Goal: Book appointment/travel/reservation

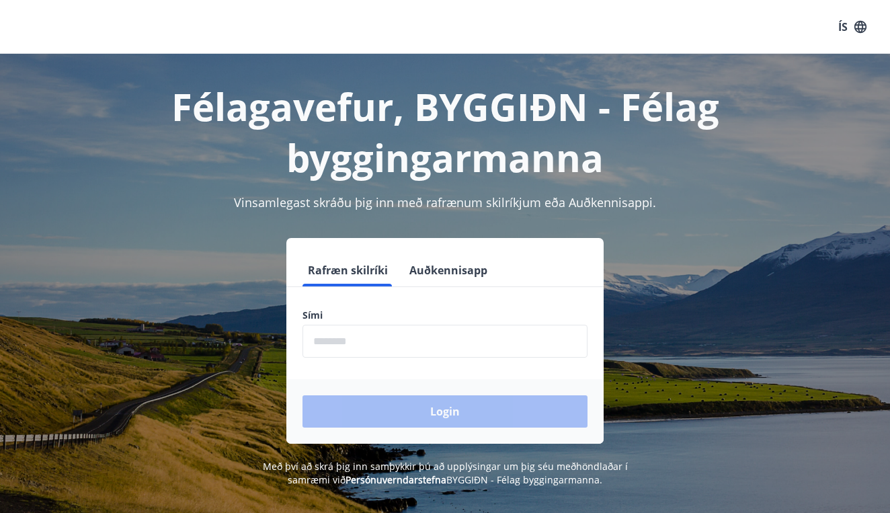
click at [354, 338] on input "phone" at bounding box center [445, 341] width 285 height 33
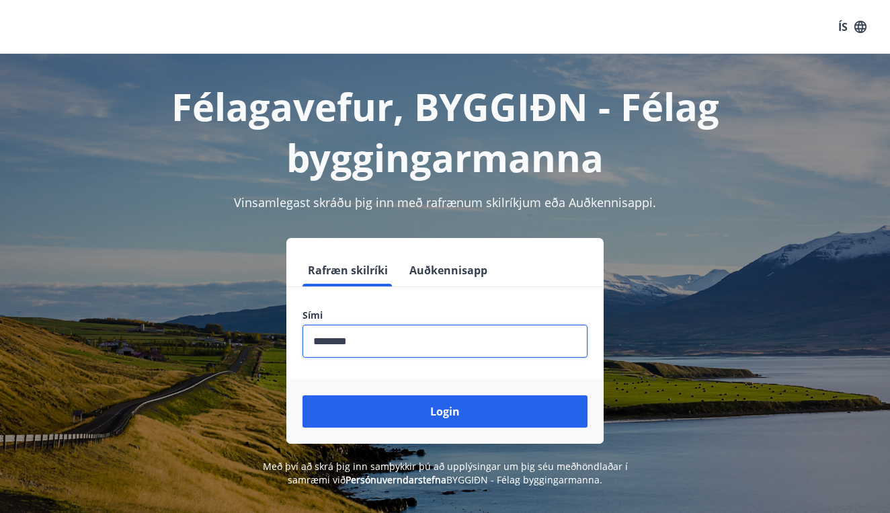
type input "********"
click at [445, 411] on button "Login" at bounding box center [445, 411] width 285 height 32
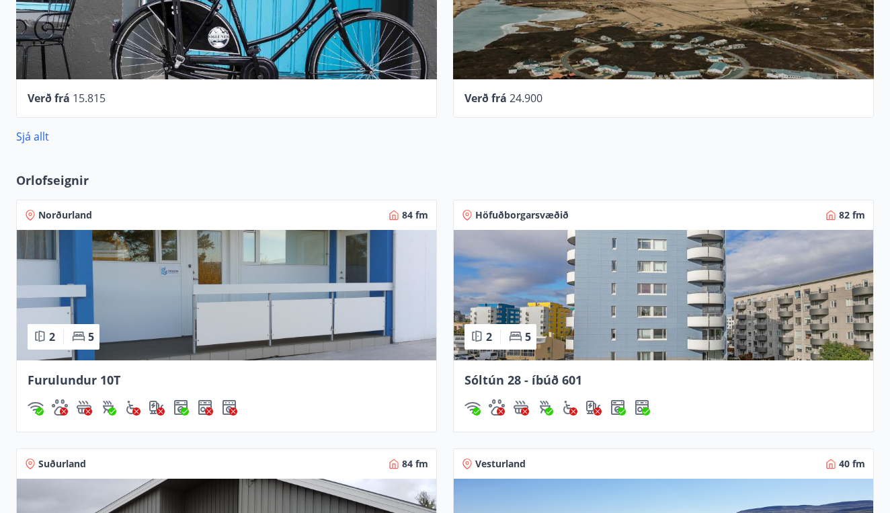
scroll to position [967, 0]
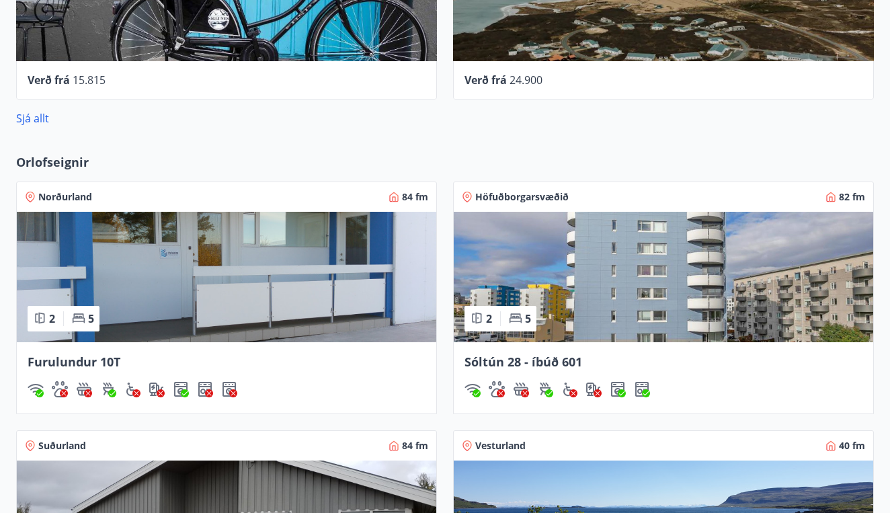
click at [55, 198] on span "Norðurland" at bounding box center [65, 196] width 54 height 13
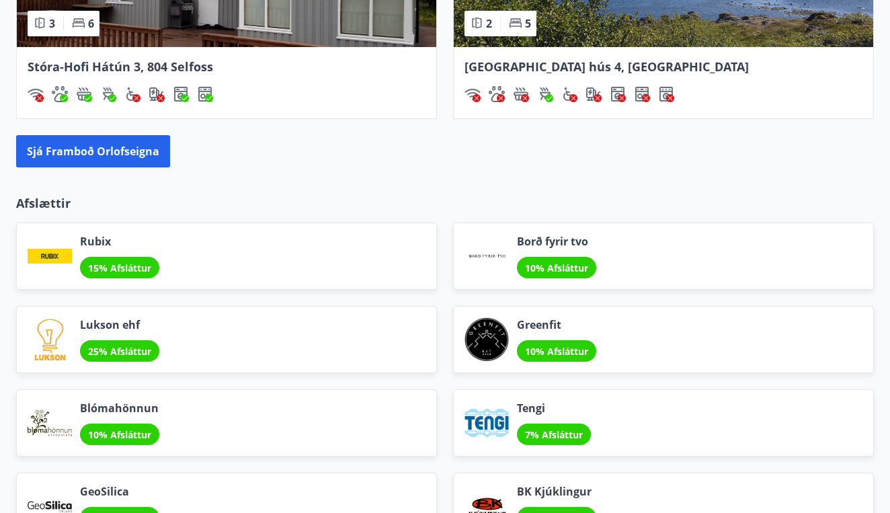
scroll to position [1512, 0]
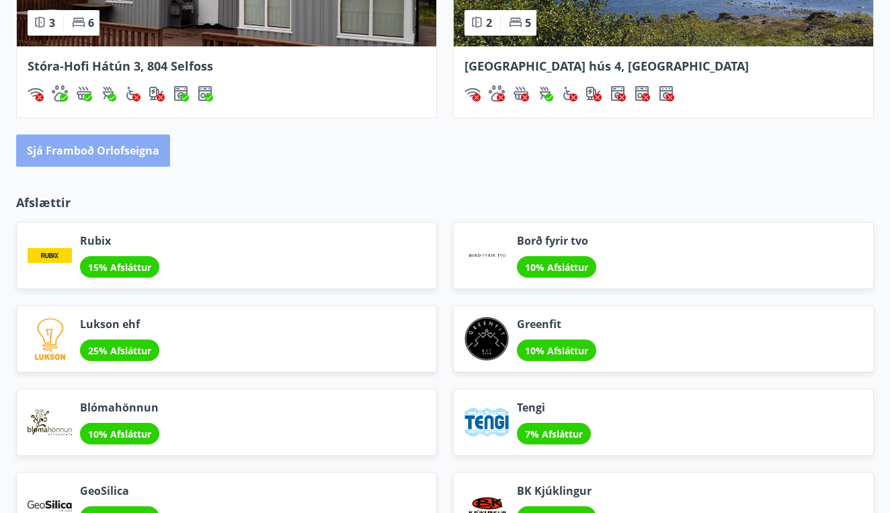
click at [106, 160] on button "Sjá framboð orlofseigna" at bounding box center [93, 150] width 154 height 32
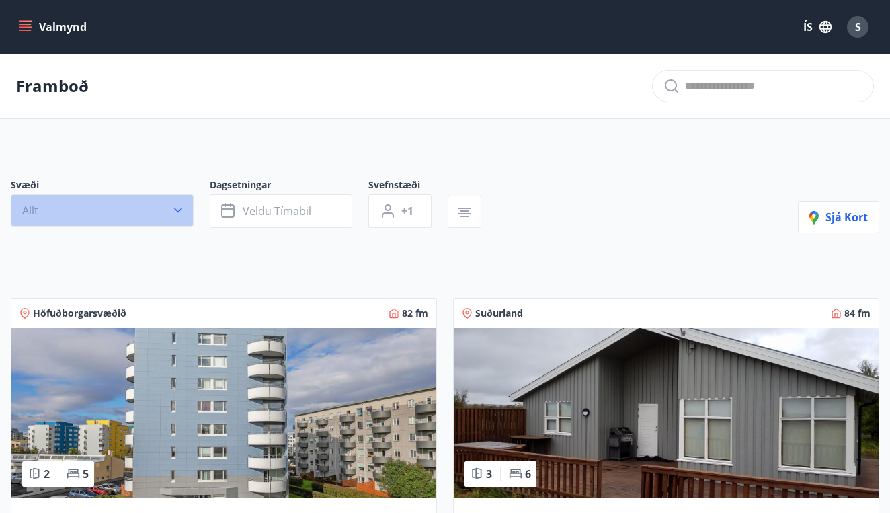
click at [178, 208] on icon "button" at bounding box center [177, 210] width 13 height 13
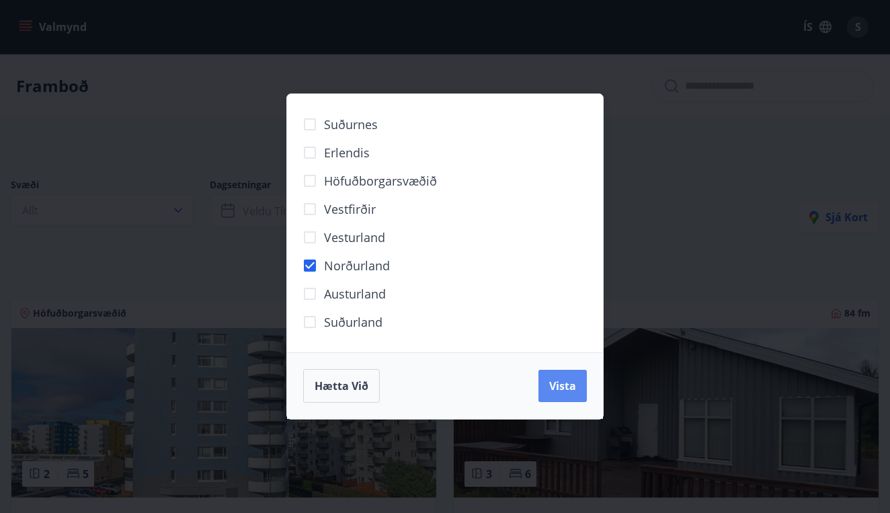
click at [549, 385] on button "Vista" at bounding box center [562, 386] width 48 height 32
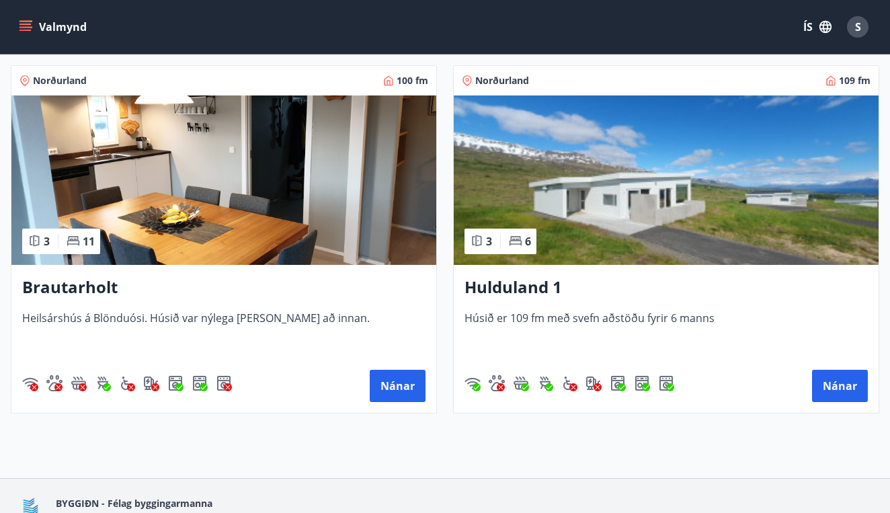
scroll to position [631, 0]
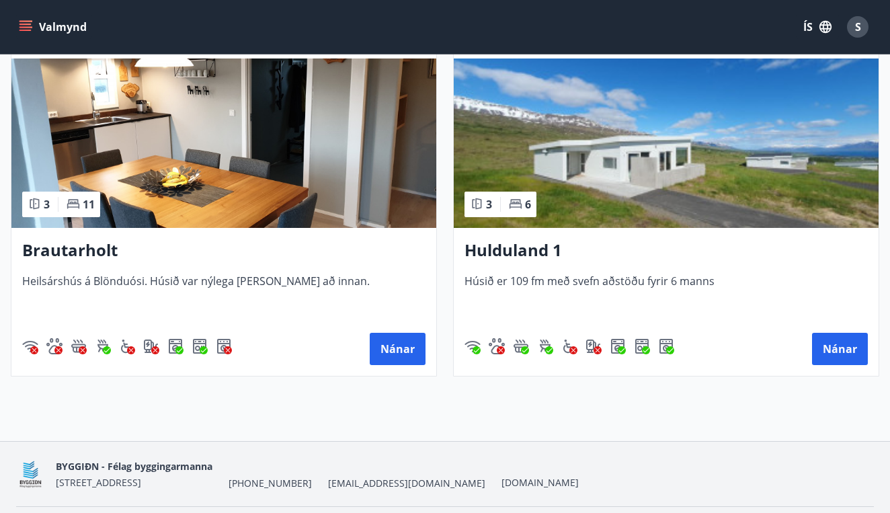
click at [525, 248] on h3 "Hulduland 1" at bounding box center [666, 251] width 403 height 24
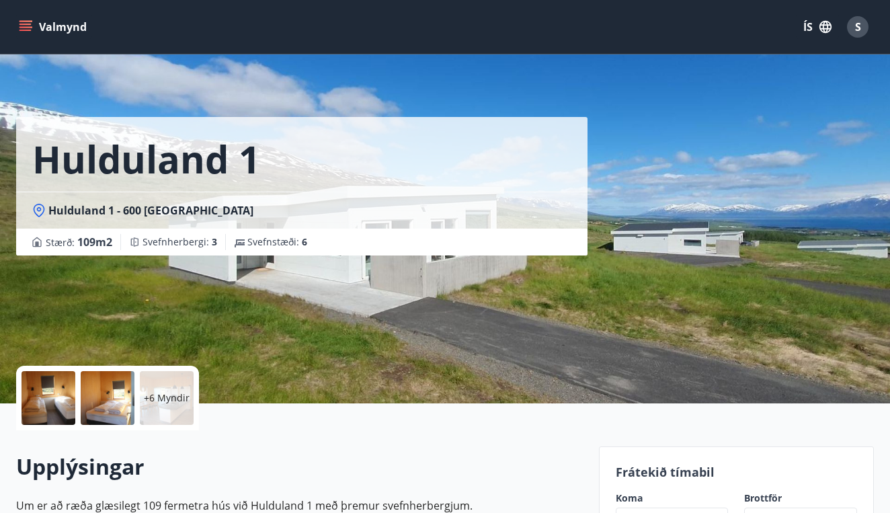
click at [49, 409] on div at bounding box center [49, 398] width 54 height 54
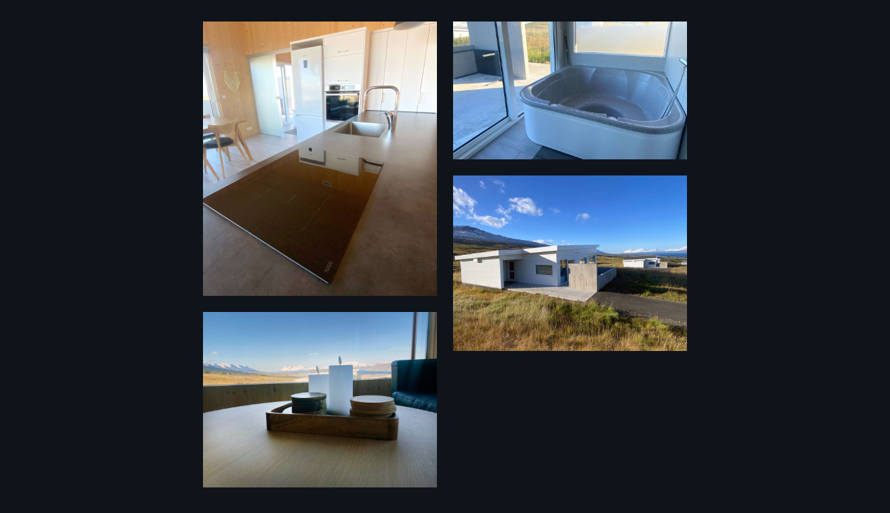
scroll to position [1150, 0]
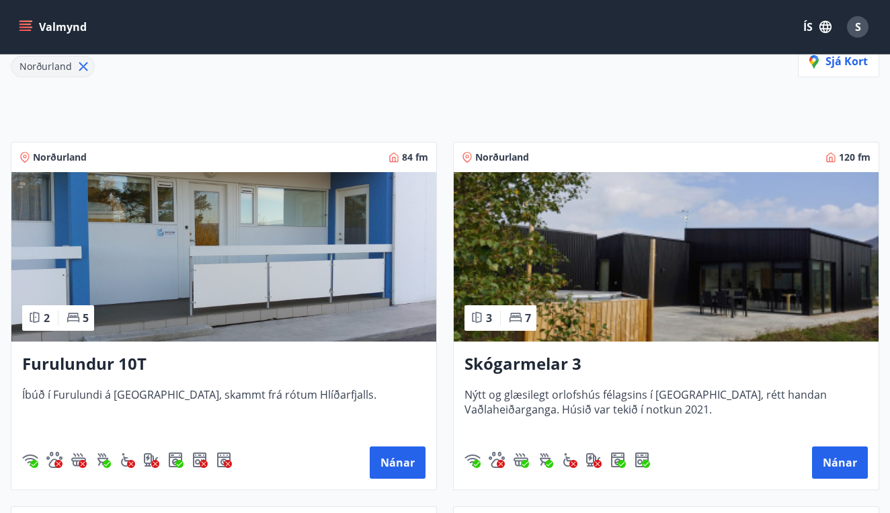
scroll to position [193, 0]
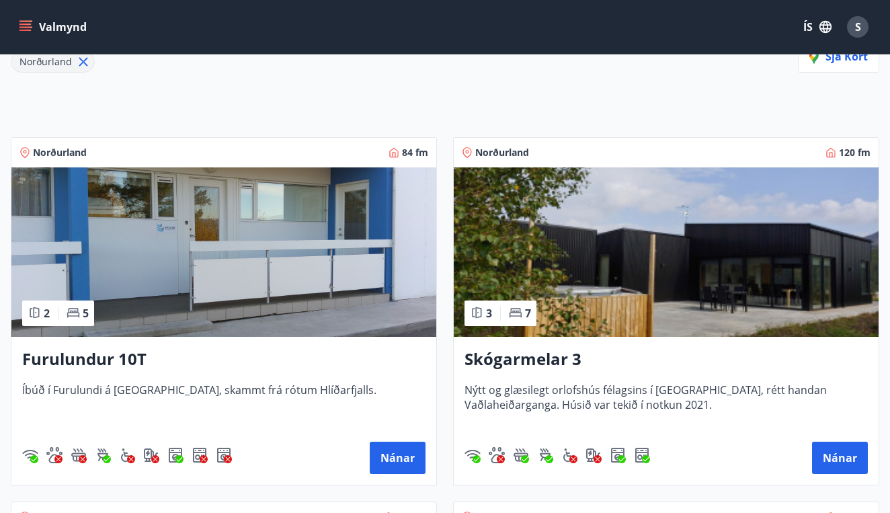
click at [528, 364] on h3 "Skógarmelar 3" at bounding box center [666, 360] width 403 height 24
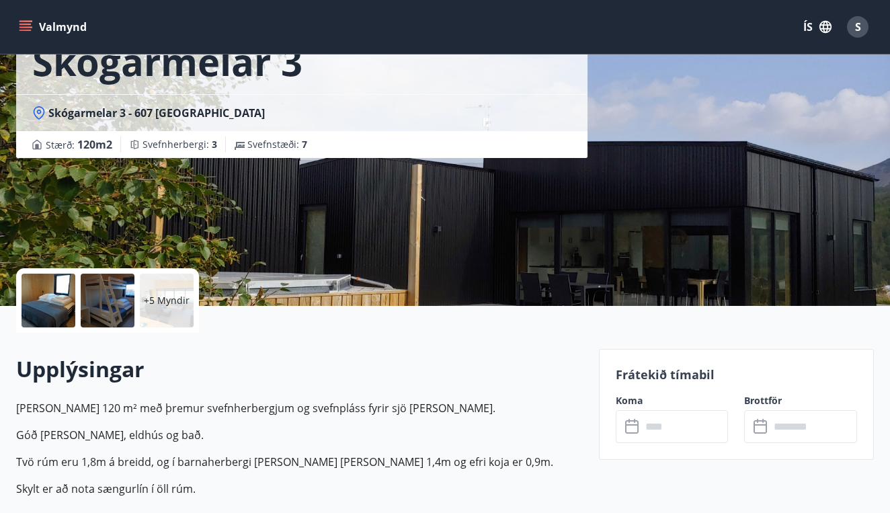
scroll to position [85, 0]
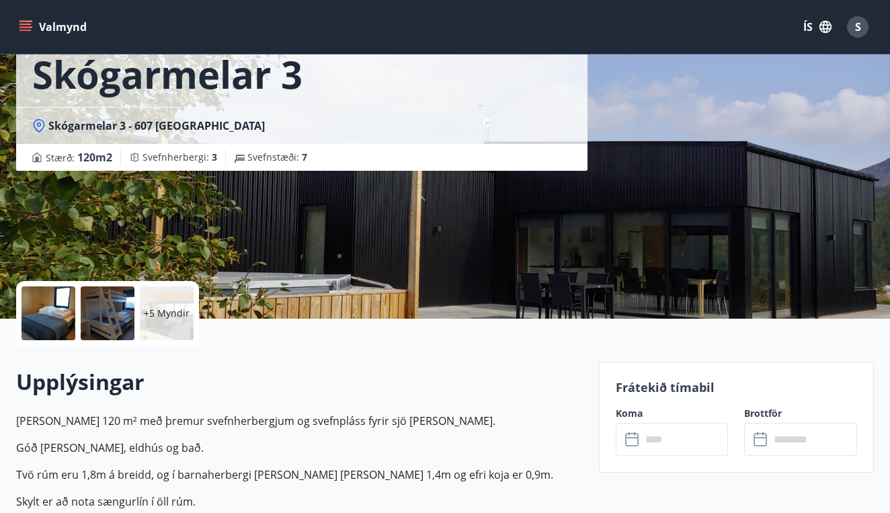
click at [171, 318] on p "+5 Myndir" at bounding box center [167, 313] width 46 height 13
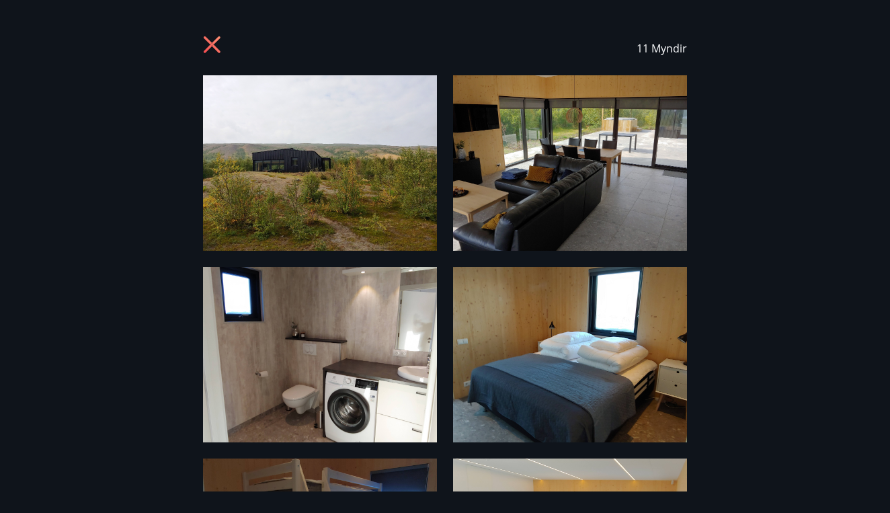
scroll to position [0, 0]
click at [210, 45] on icon at bounding box center [214, 47] width 22 height 22
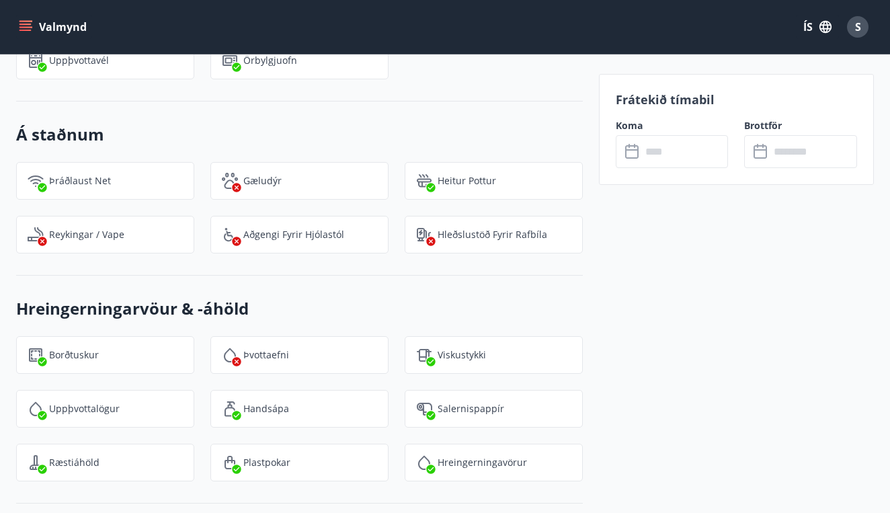
scroll to position [1338, 0]
click at [638, 154] on icon at bounding box center [631, 151] width 13 height 13
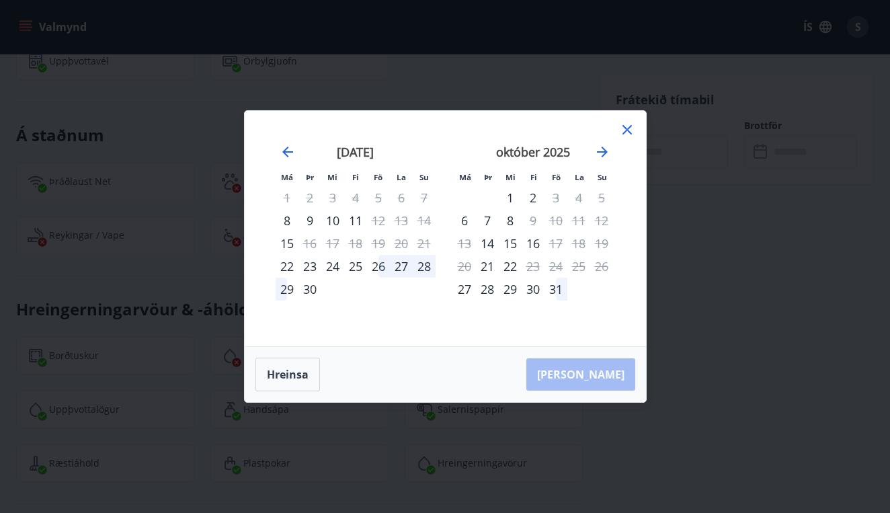
click at [381, 262] on div "26" at bounding box center [378, 266] width 23 height 23
click at [398, 261] on div "27" at bounding box center [401, 266] width 23 height 23
click at [385, 274] on div "26" at bounding box center [378, 266] width 23 height 23
click at [412, 270] on div "27" at bounding box center [401, 266] width 23 height 23
click at [508, 286] on div "29" at bounding box center [510, 289] width 23 height 23
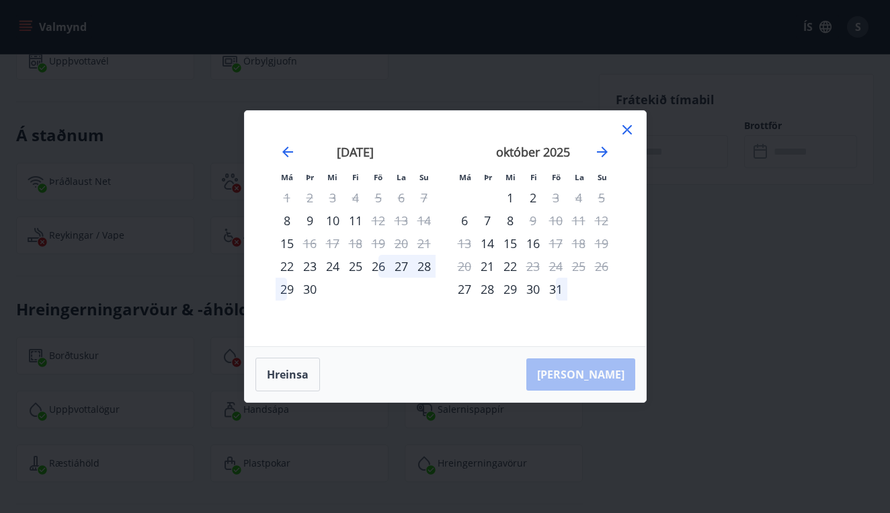
click at [632, 134] on icon at bounding box center [627, 130] width 16 height 16
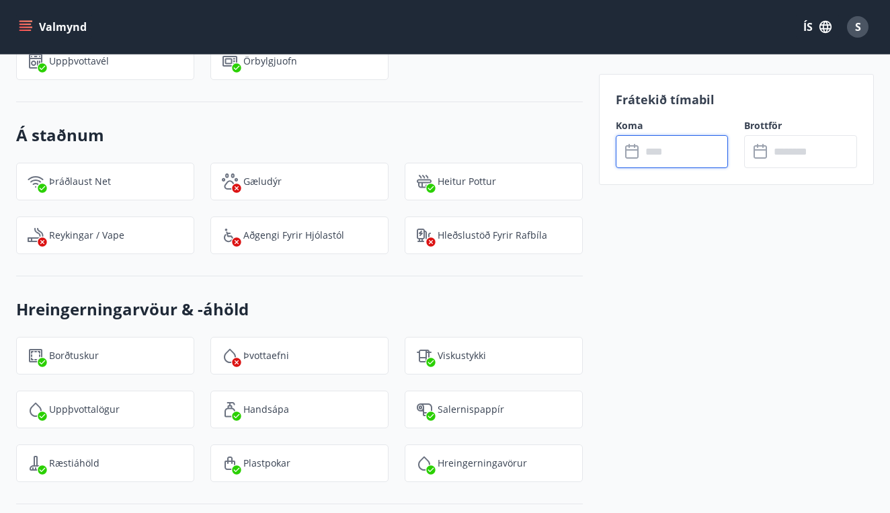
click at [657, 156] on input "text" at bounding box center [684, 151] width 87 height 33
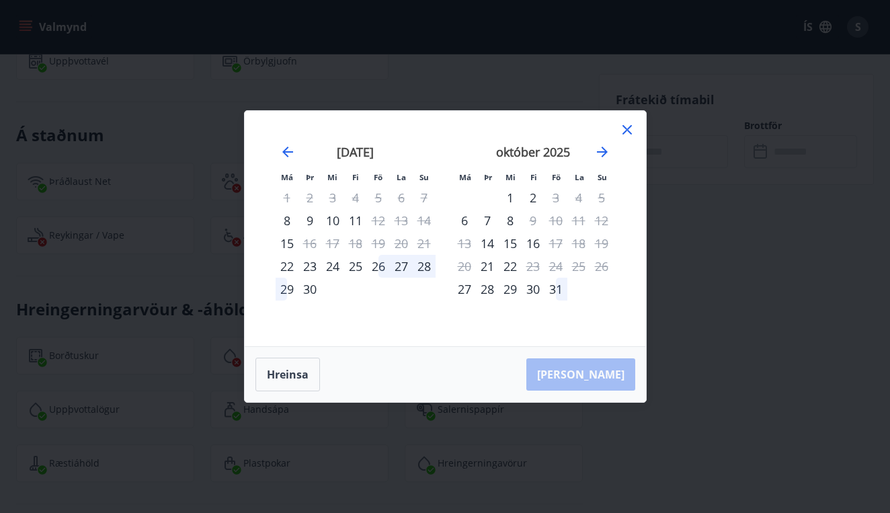
click at [710, 281] on div "Má Þr Mi Fi Fö La Su Má Þr Mi Fi Fö La Su ágúst 2025 1 2 3 4 5 6 7 8 9 10 11 12…" at bounding box center [445, 256] width 890 height 513
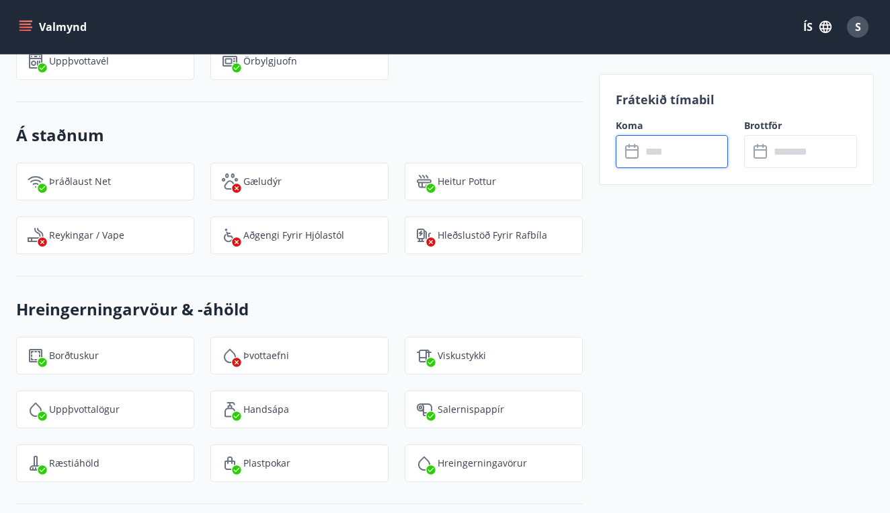
click at [668, 155] on input "text" at bounding box center [684, 151] width 87 height 33
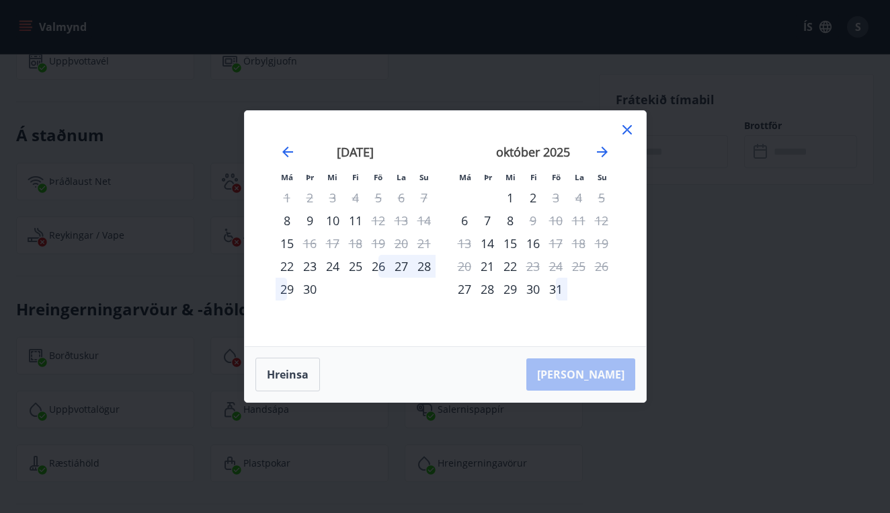
click at [382, 268] on div "26" at bounding box center [378, 266] width 23 height 23
click at [428, 269] on div "28" at bounding box center [424, 266] width 23 height 23
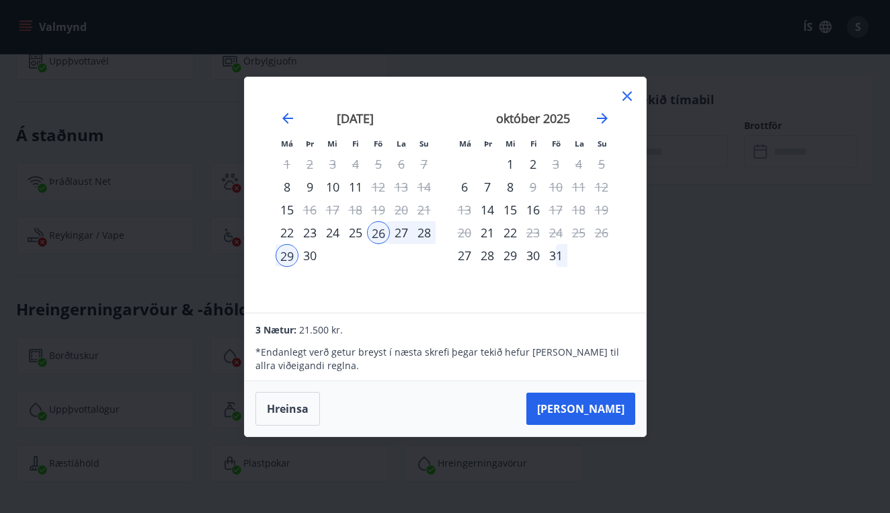
click at [356, 233] on div "25" at bounding box center [355, 232] width 23 height 23
click at [422, 237] on div "28" at bounding box center [424, 232] width 23 height 23
click at [424, 233] on div "28" at bounding box center [424, 232] width 23 height 23
click at [427, 240] on div "28" at bounding box center [424, 232] width 23 height 23
click at [354, 234] on div "25" at bounding box center [355, 232] width 23 height 23
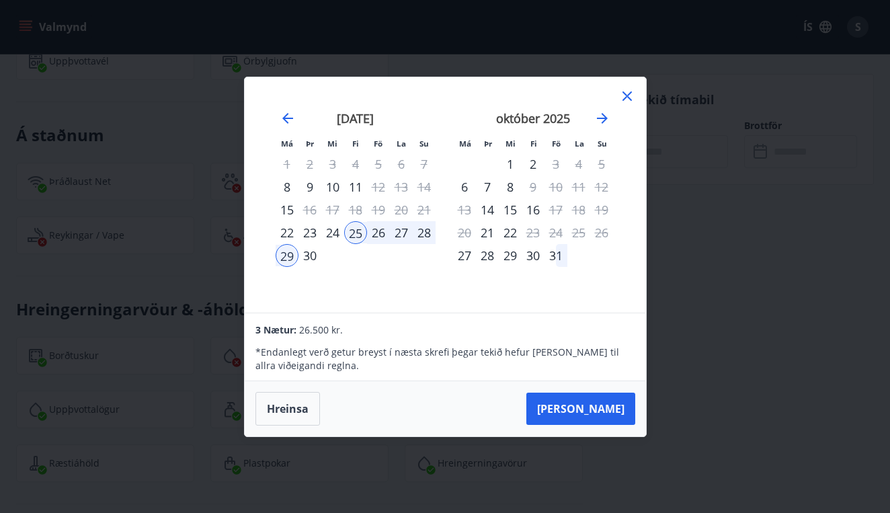
click at [372, 235] on div "26" at bounding box center [378, 232] width 23 height 23
click at [429, 233] on div "28" at bounding box center [424, 232] width 23 height 23
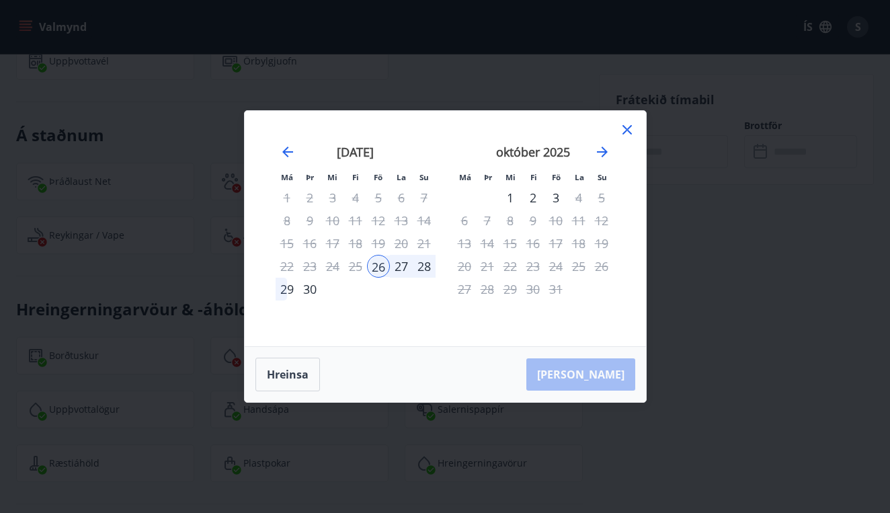
click at [378, 273] on div "26" at bounding box center [378, 266] width 23 height 23
click at [419, 268] on div "28" at bounding box center [424, 266] width 23 height 23
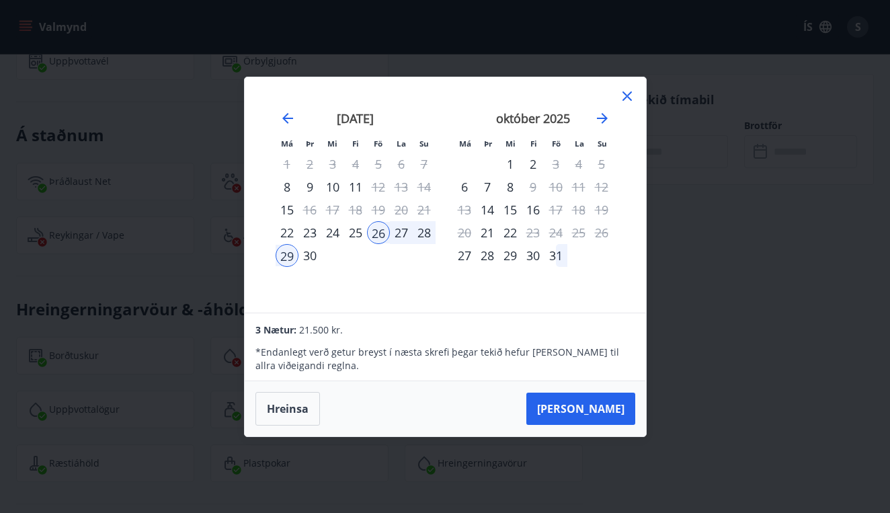
click at [424, 233] on div "28" at bounding box center [424, 232] width 23 height 23
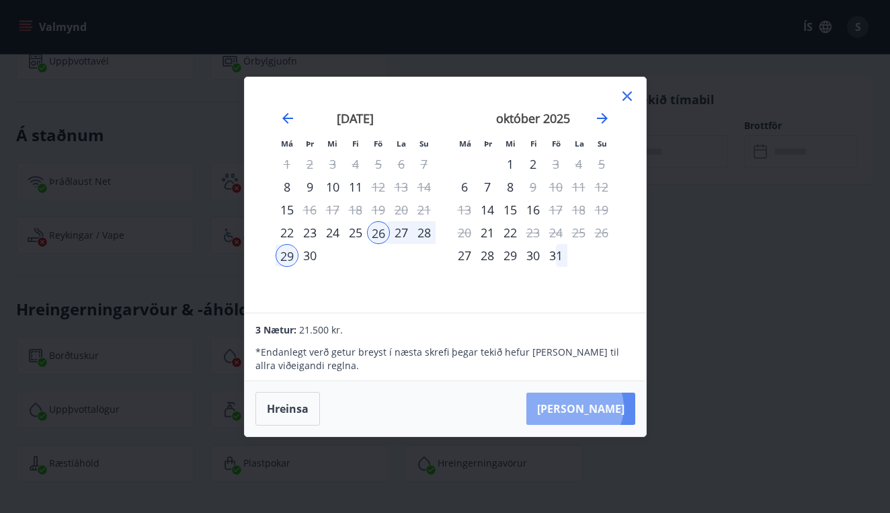
click at [616, 407] on button "Taka Frá" at bounding box center [580, 409] width 109 height 32
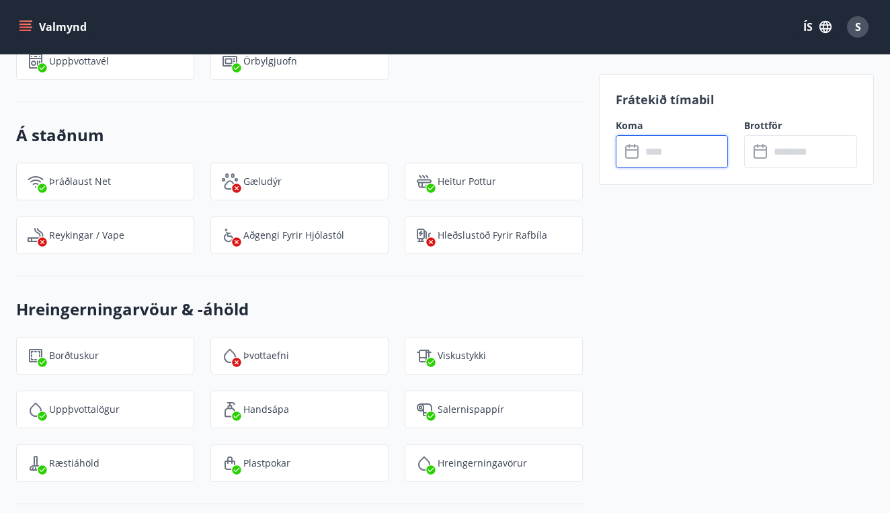
type input "******"
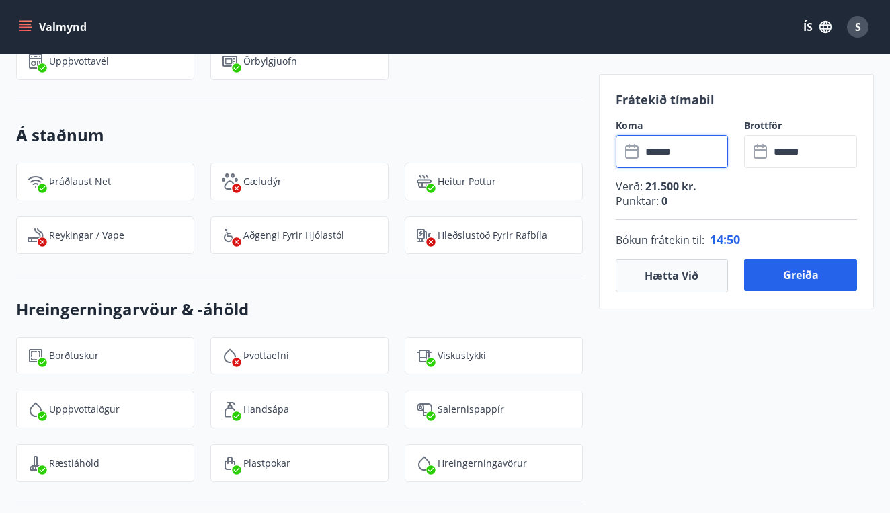
click at [655, 147] on input "******" at bounding box center [684, 151] width 87 height 33
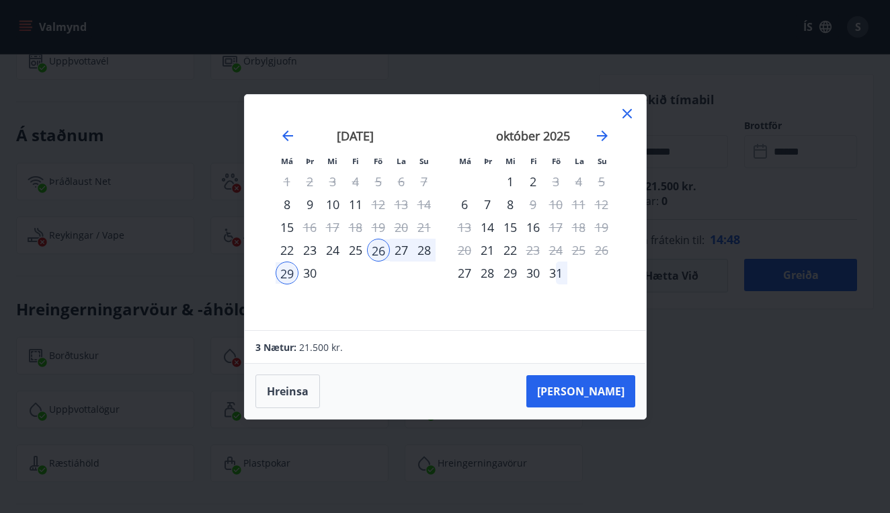
click at [362, 250] on div "25" at bounding box center [355, 250] width 23 height 23
click at [604, 390] on button "Taka Frá" at bounding box center [580, 391] width 109 height 32
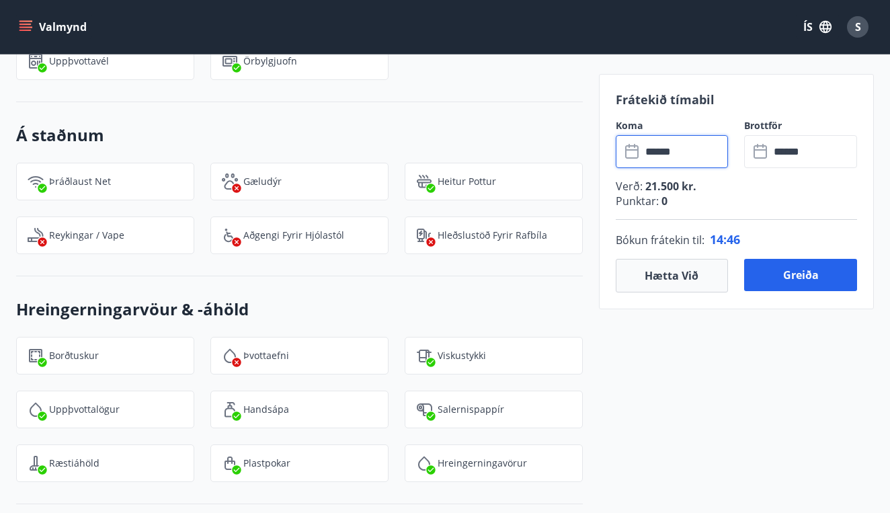
type input "******"
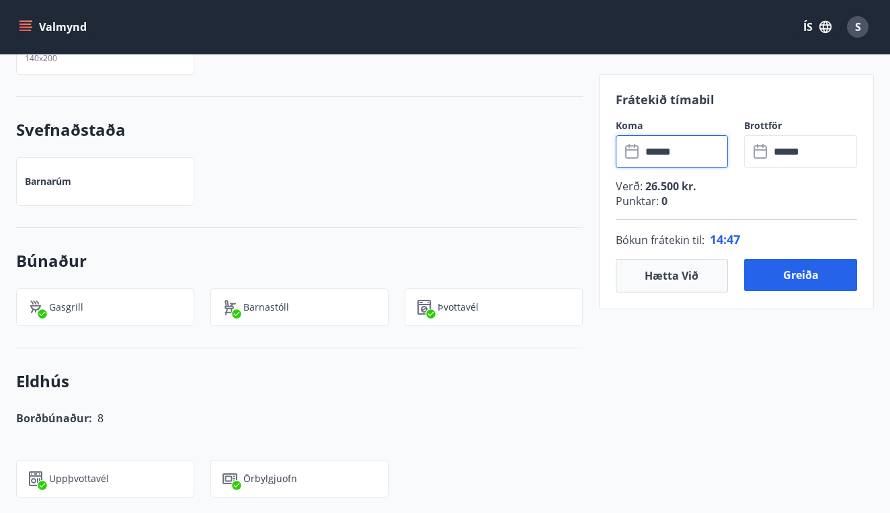
scroll to position [923, 0]
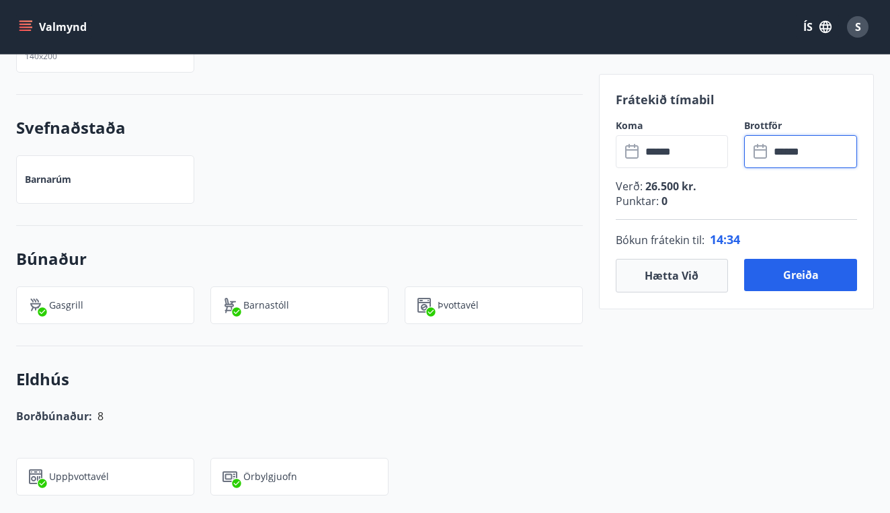
click at [809, 157] on input "******" at bounding box center [813, 151] width 87 height 33
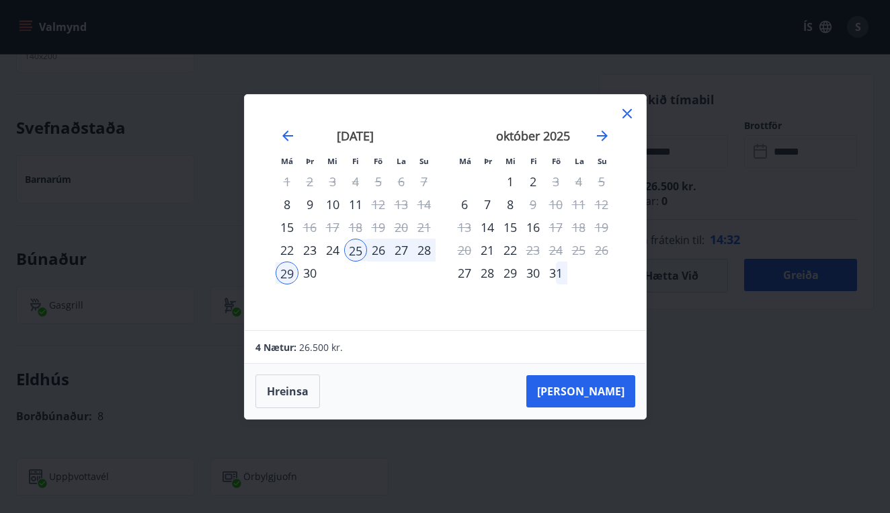
click at [426, 253] on div "28" at bounding box center [424, 250] width 23 height 23
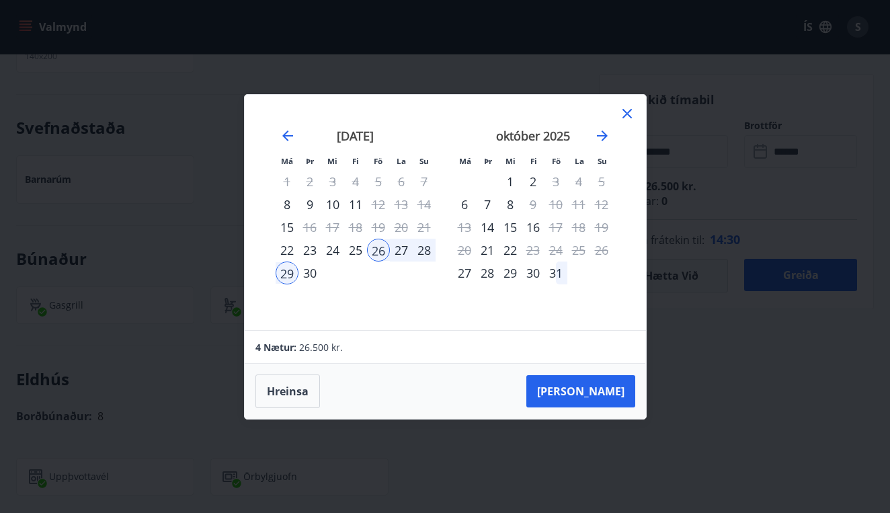
click at [426, 253] on div "28" at bounding box center [424, 250] width 23 height 23
click at [624, 116] on icon at bounding box center [626, 113] width 9 height 9
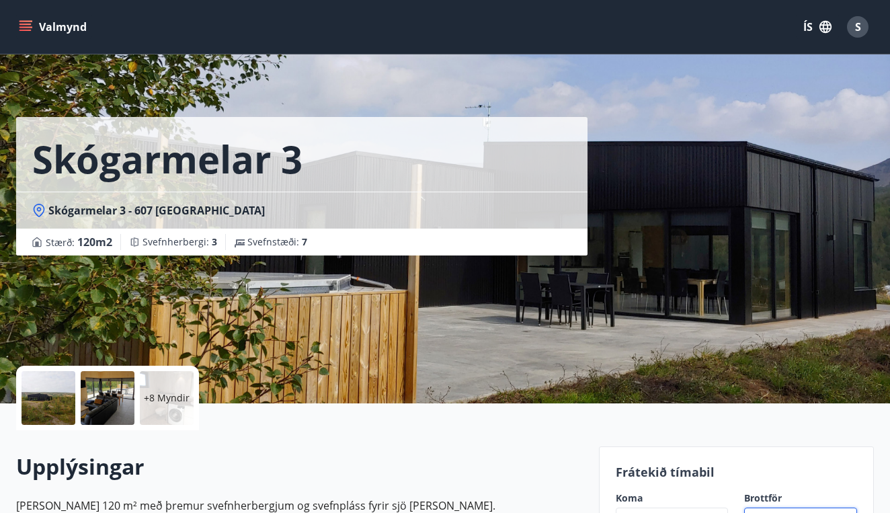
scroll to position [0, 0]
click at [58, 28] on button "Valmynd" at bounding box center [54, 27] width 76 height 24
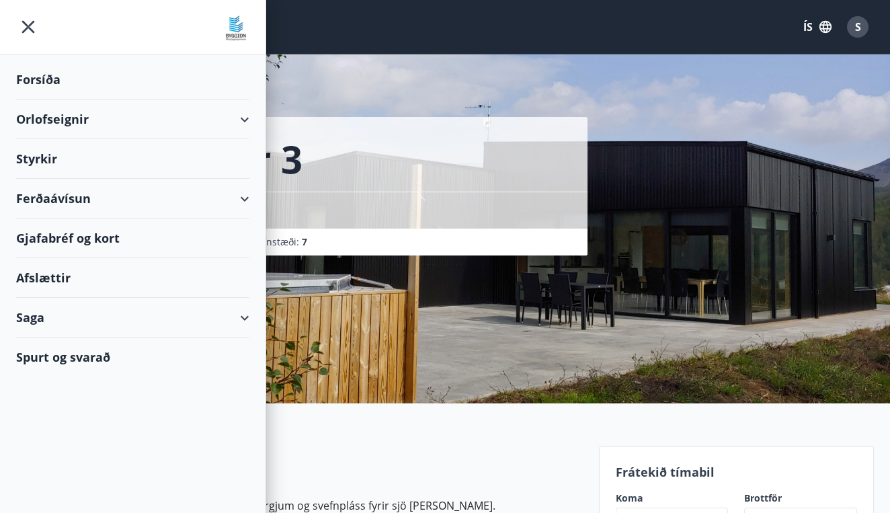
click at [245, 120] on div "Orlofseignir" at bounding box center [132, 119] width 233 height 40
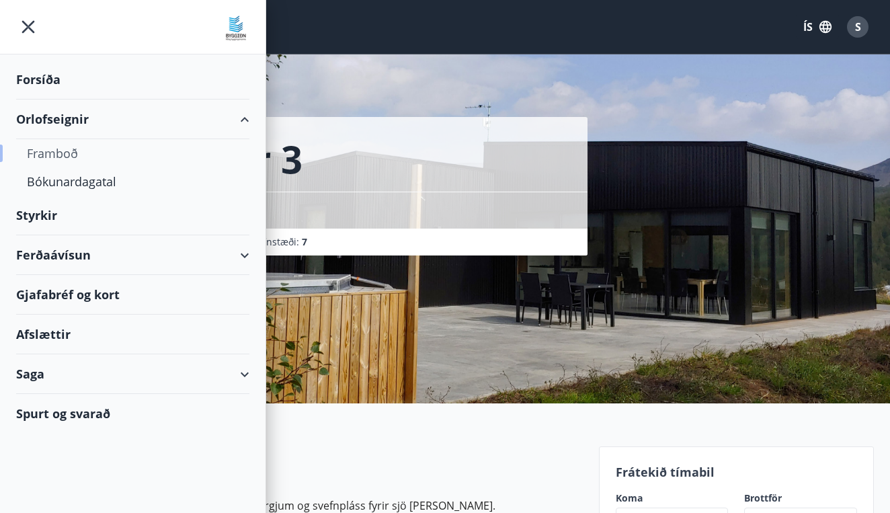
click at [73, 154] on div "Framboð" at bounding box center [133, 153] width 212 height 28
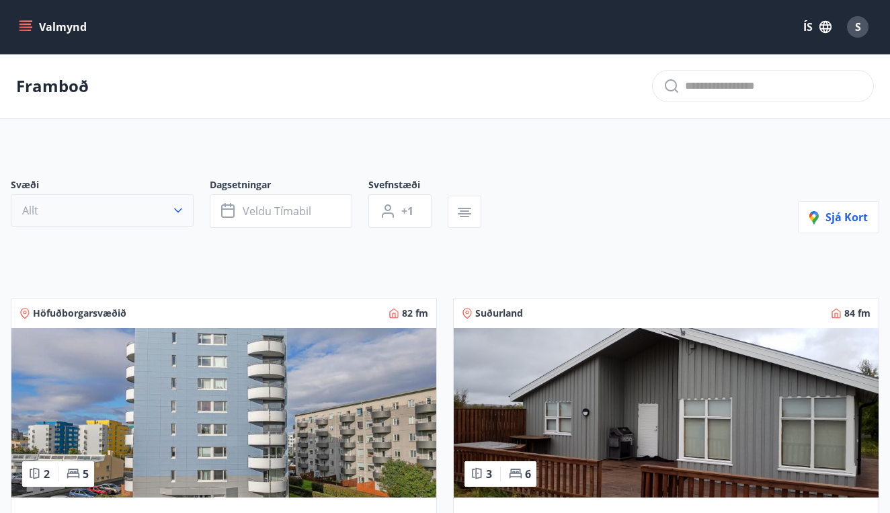
click at [151, 203] on button "Allt" at bounding box center [102, 210] width 183 height 32
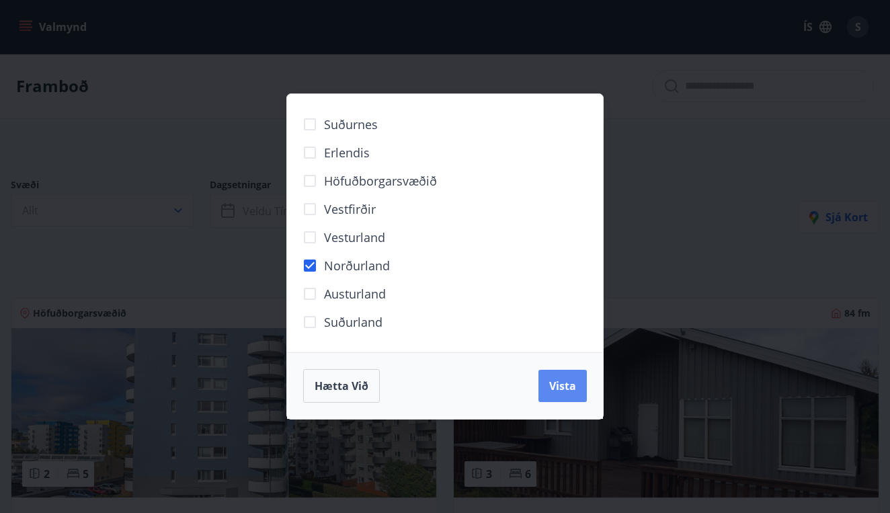
click at [556, 383] on span "Vista" at bounding box center [562, 385] width 27 height 15
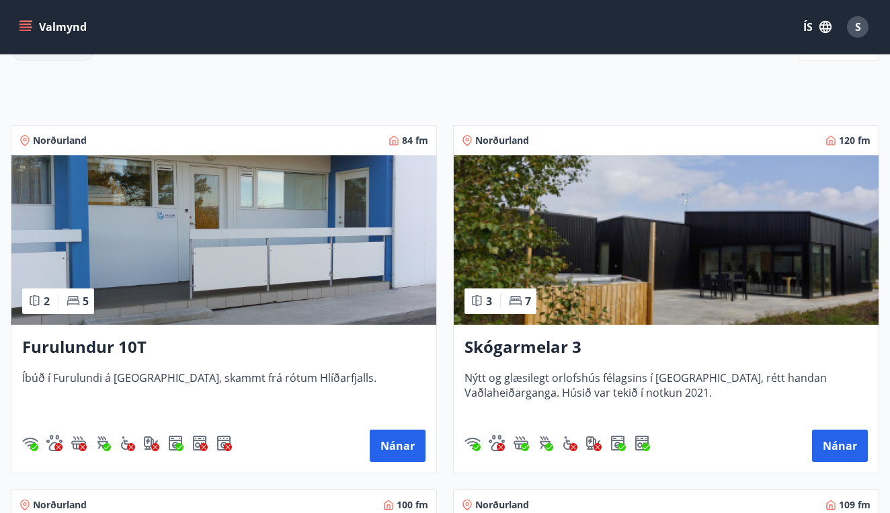
scroll to position [206, 0]
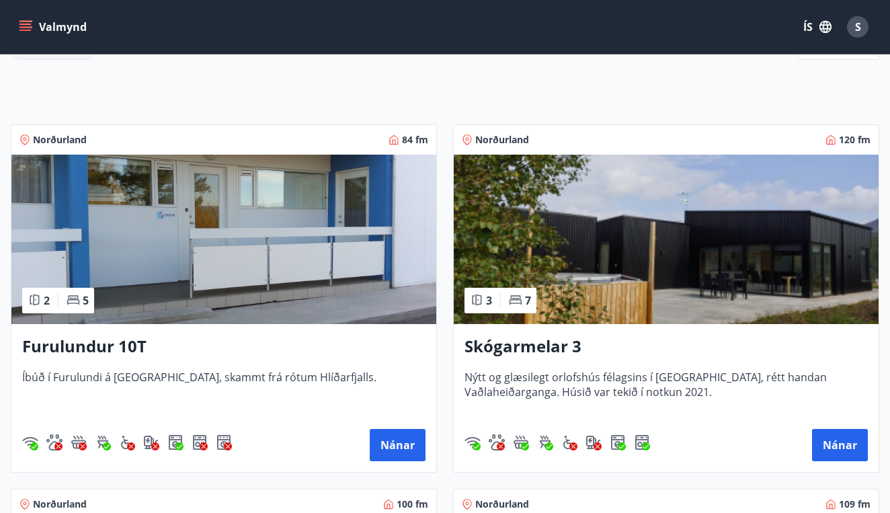
click at [122, 346] on h3 "Furulundur 10T" at bounding box center [223, 347] width 403 height 24
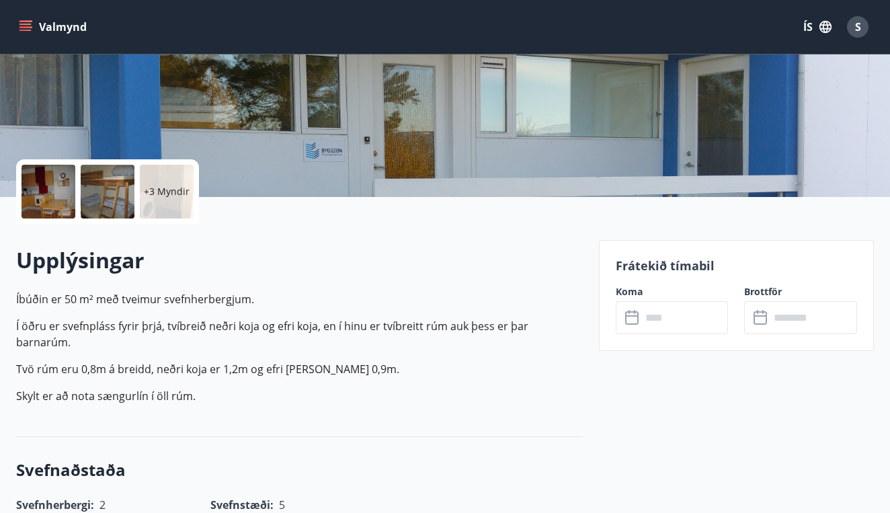
scroll to position [204, 0]
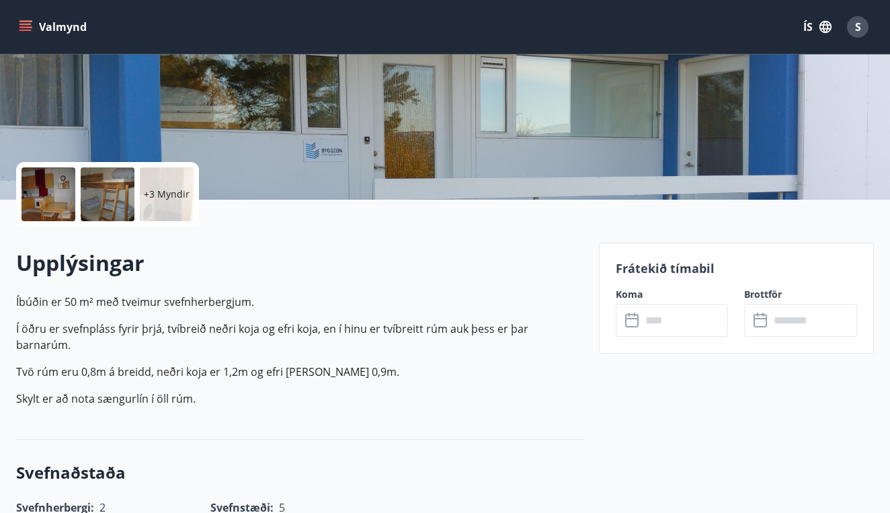
click at [174, 190] on p "+3 Myndir" at bounding box center [167, 194] width 46 height 13
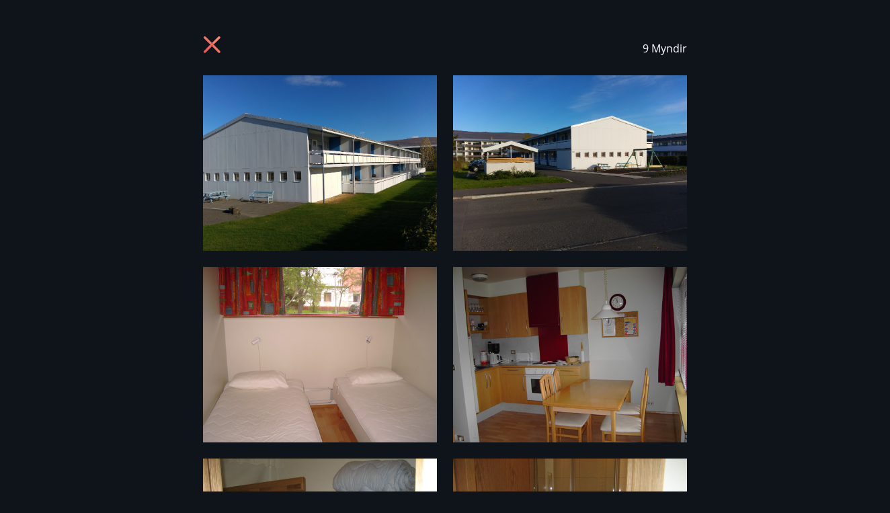
scroll to position [0, 0]
click at [214, 28] on div "9 Myndir" at bounding box center [445, 49] width 484 height 54
click at [212, 52] on icon at bounding box center [214, 47] width 22 height 22
